Goal: Transaction & Acquisition: Obtain resource

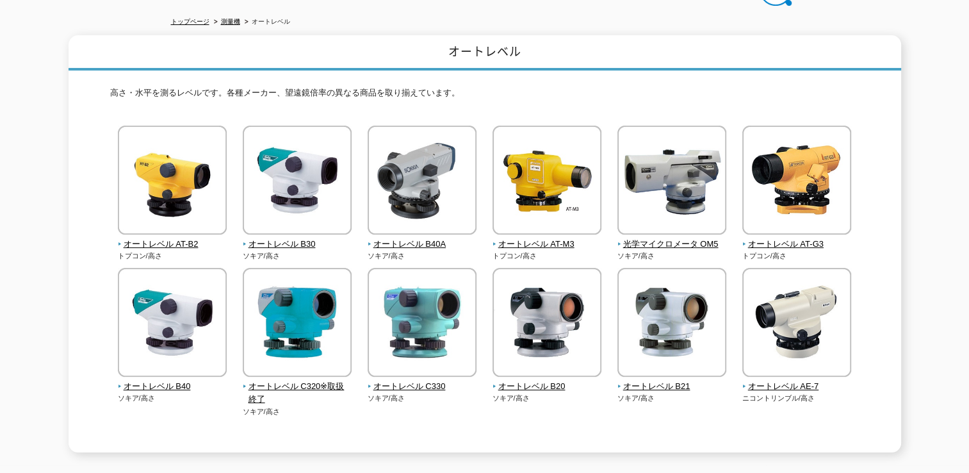
scroll to position [133, 0]
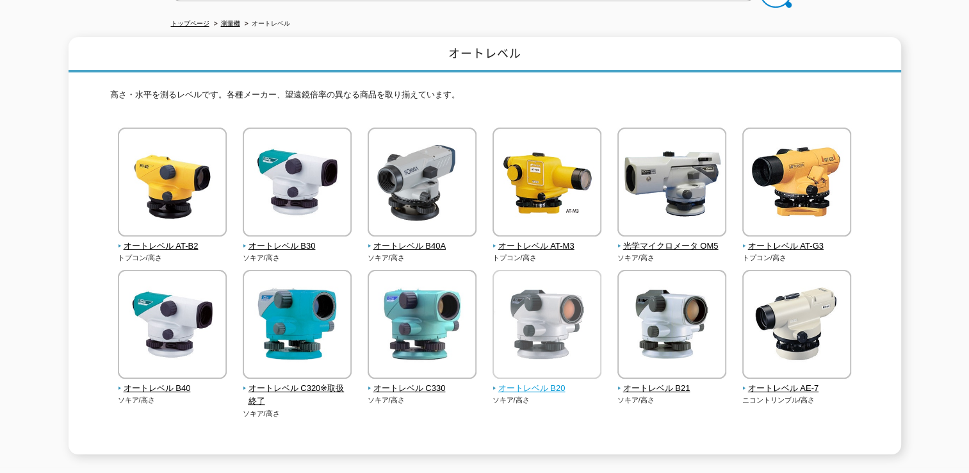
click at [556, 329] on img at bounding box center [547, 326] width 109 height 112
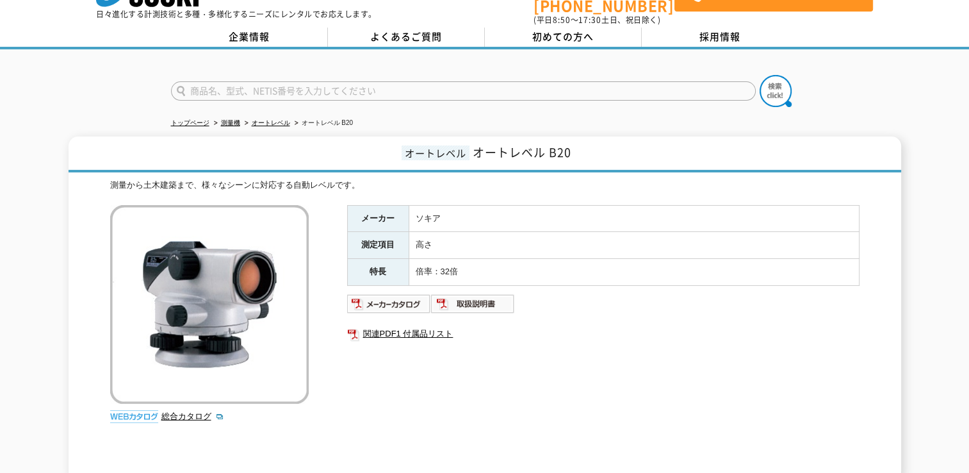
scroll to position [37, 0]
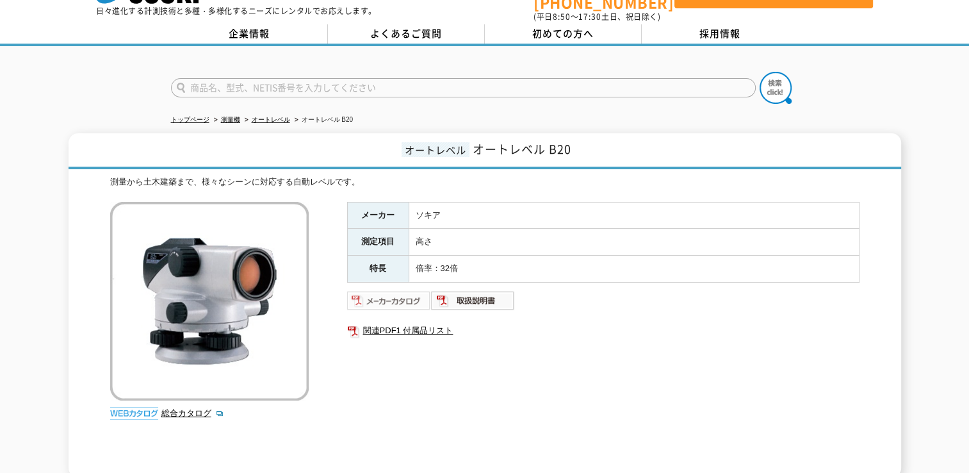
click at [403, 296] on img at bounding box center [389, 300] width 84 height 21
click at [460, 290] on img at bounding box center [473, 300] width 84 height 21
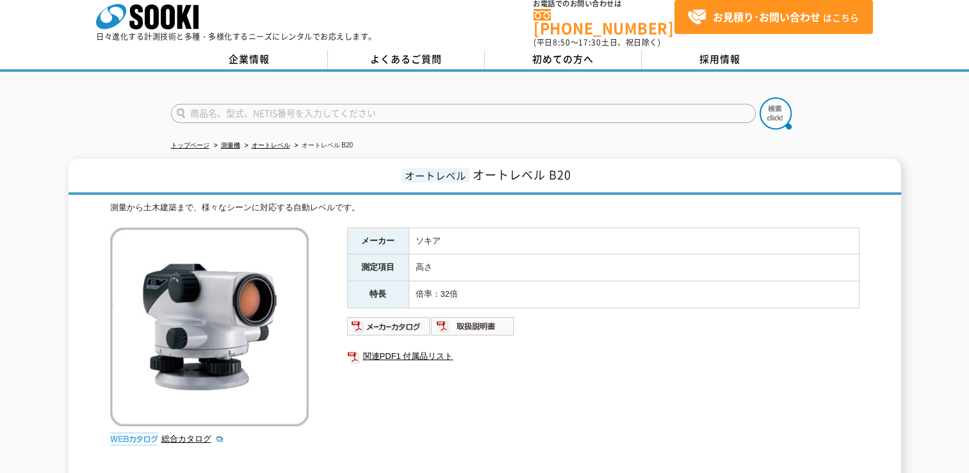
scroll to position [0, 0]
